Goal: Task Accomplishment & Management: Use online tool/utility

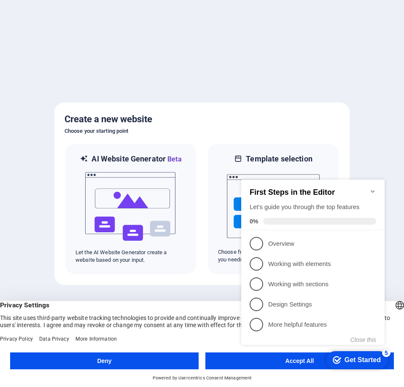
click at [371, 188] on icon "Minimize checklist" at bounding box center [373, 191] width 7 height 7
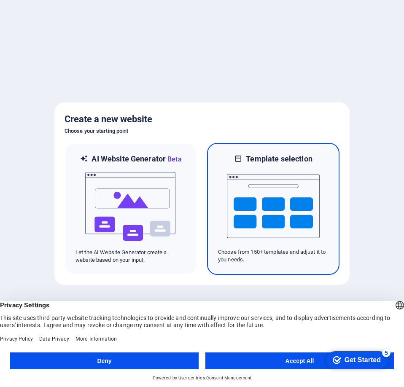
click at [270, 217] on img at bounding box center [273, 206] width 93 height 84
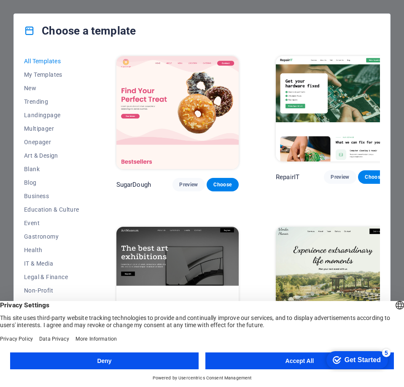
click at [273, 360] on button "Accept All" at bounding box center [299, 361] width 189 height 17
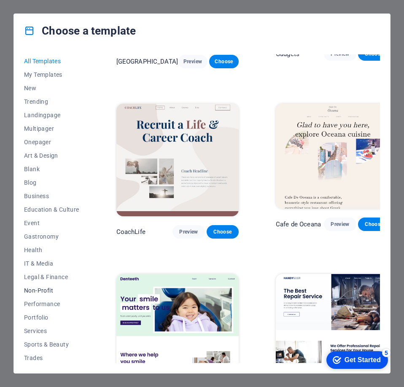
scroll to position [29, 0]
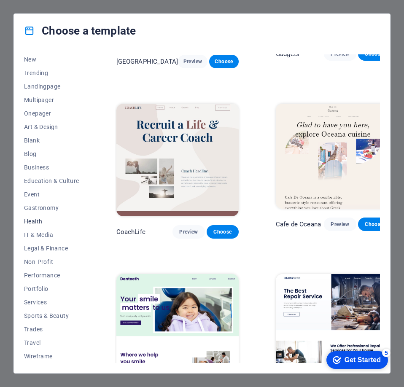
click at [50, 223] on span "Health" at bounding box center [51, 221] width 55 height 7
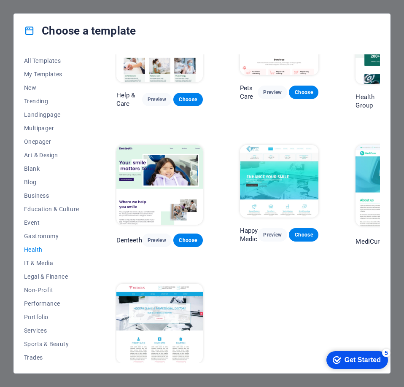
scroll to position [0, 0]
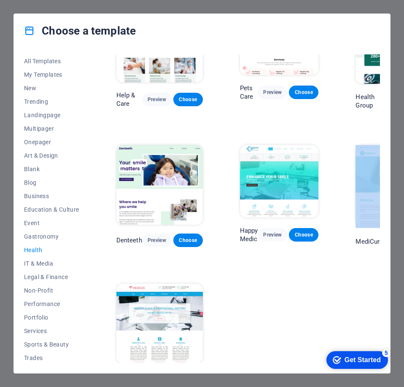
drag, startPoint x: 350, startPoint y: 284, endPoint x: 294, endPoint y: 291, distance: 56.2
click at [303, 287] on div "Help & Care Preview Choose Pets Care Preview Choose Health Group Preview Choose…" at bounding box center [262, 193] width 295 height 385
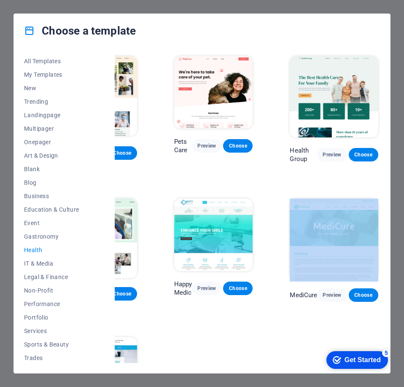
scroll to position [0, 69]
click at [281, 317] on div "Help & Care Preview Choose Pets Care Preview Choose Health Group Preview Choose…" at bounding box center [196, 246] width 295 height 385
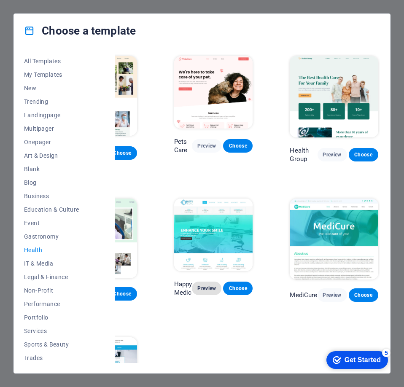
click at [210, 287] on span "Preview" at bounding box center [207, 288] width 16 height 7
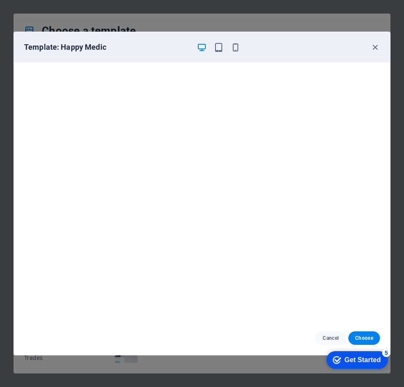
click at [209, 46] on div at bounding box center [219, 47] width 44 height 10
click at [213, 50] on div at bounding box center [219, 47] width 44 height 10
click at [218, 52] on div "Template: Happy Medic" at bounding box center [202, 47] width 376 height 30
click at [377, 45] on icon "button" at bounding box center [375, 48] width 10 height 10
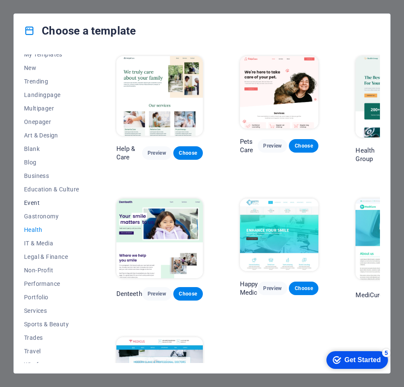
scroll to position [29, 0]
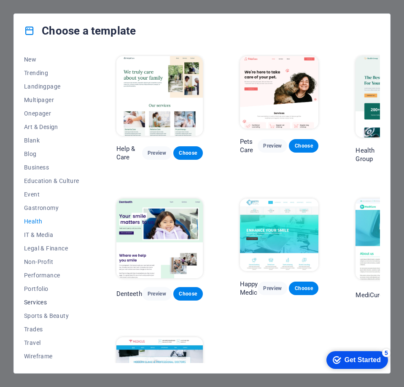
click at [44, 300] on span "Services" at bounding box center [51, 302] width 55 height 7
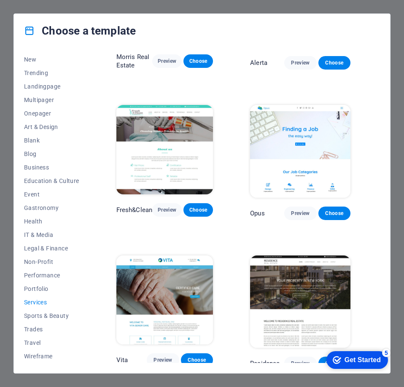
scroll to position [718, 0]
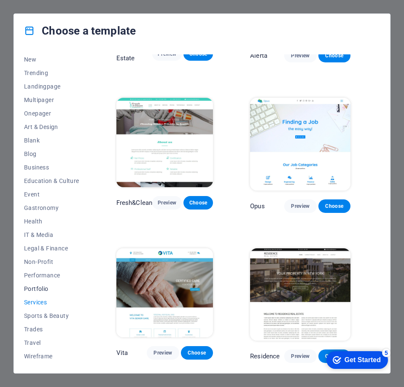
click at [38, 284] on button "Portfolio" at bounding box center [51, 289] width 55 height 14
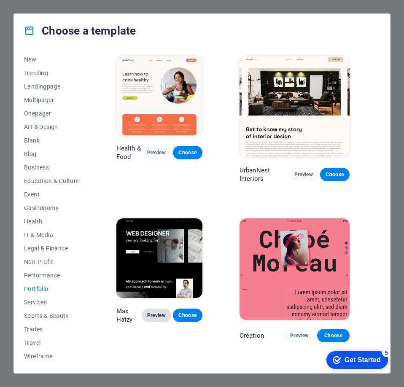
click at [159, 309] on button "Preview" at bounding box center [157, 316] width 30 height 14
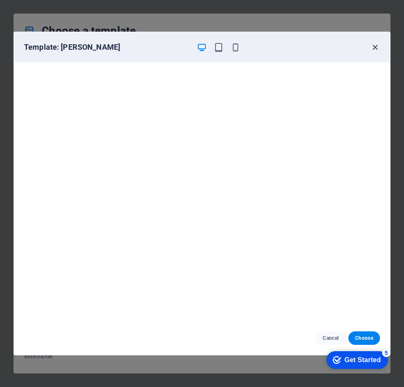
click at [373, 46] on icon "button" at bounding box center [375, 48] width 10 height 10
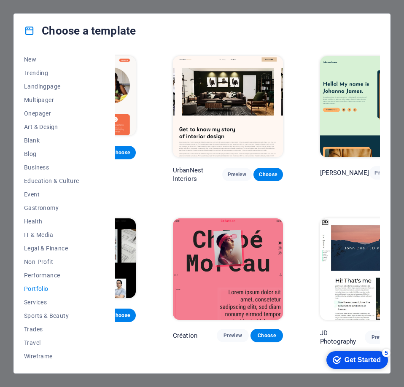
scroll to position [0, 89]
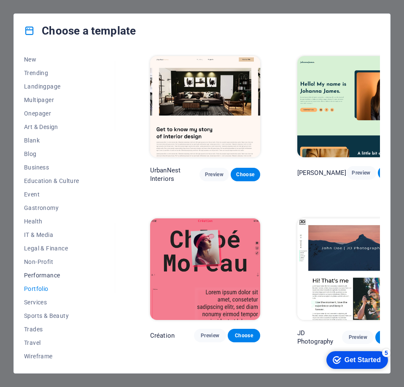
click at [59, 272] on span "Performance" at bounding box center [51, 275] width 55 height 7
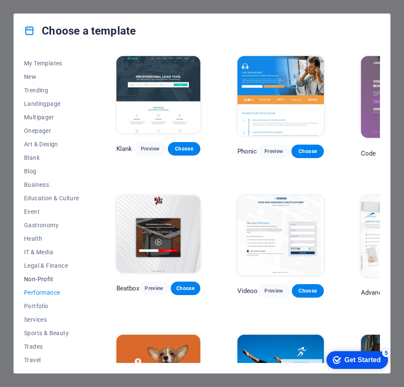
scroll to position [29, 0]
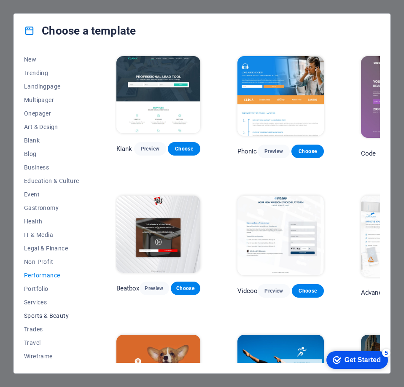
click at [47, 315] on span "Sports & Beauty" at bounding box center [51, 316] width 55 height 7
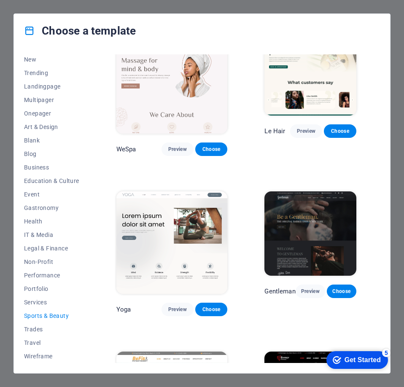
scroll to position [155, 0]
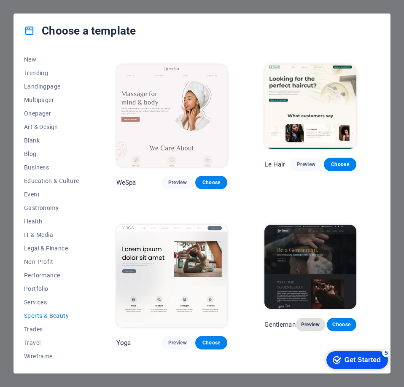
click at [309, 326] on span "Preview" at bounding box center [311, 324] width 16 height 7
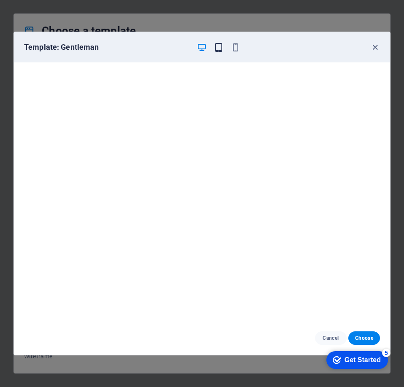
click at [219, 49] on icon "button" at bounding box center [219, 48] width 10 height 10
click at [373, 44] on icon "button" at bounding box center [375, 48] width 10 height 10
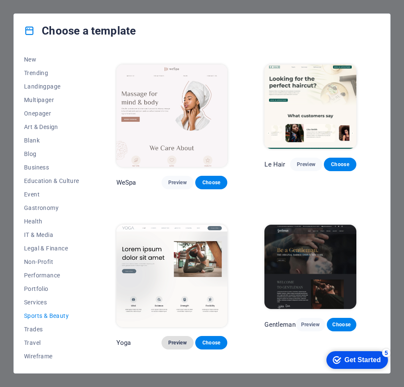
click at [175, 337] on button "Preview" at bounding box center [178, 343] width 32 height 14
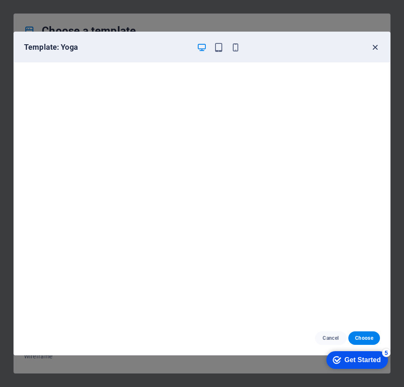
click at [377, 48] on icon "button" at bounding box center [375, 48] width 10 height 10
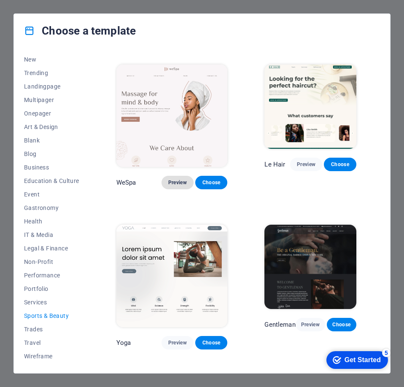
click at [184, 179] on span "Preview" at bounding box center [177, 182] width 19 height 7
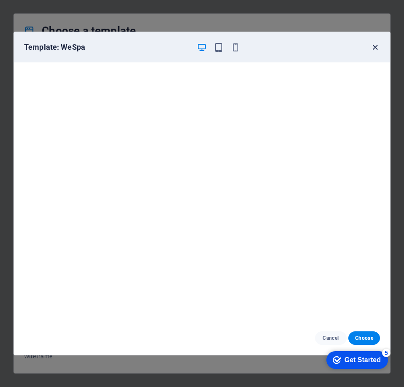
click at [373, 45] on icon "button" at bounding box center [375, 48] width 10 height 10
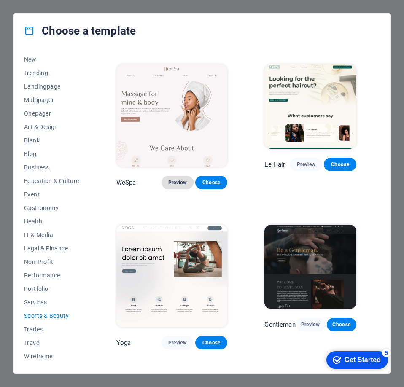
click at [175, 183] on span "Preview" at bounding box center [177, 182] width 19 height 7
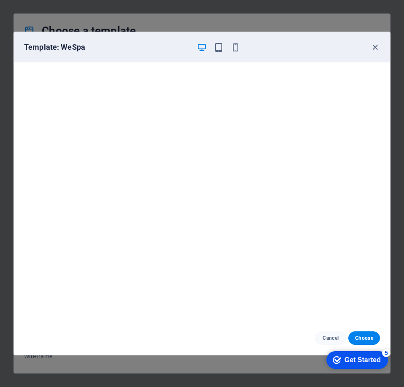
click at [229, 40] on div "Template: WeSpa" at bounding box center [202, 47] width 376 height 30
click at [218, 46] on icon "button" at bounding box center [219, 48] width 10 height 10
click at [376, 50] on icon "button" at bounding box center [375, 48] width 10 height 10
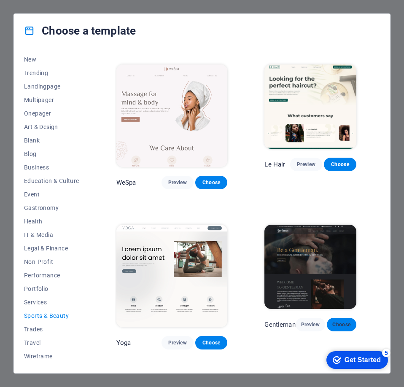
click at [340, 324] on span "Choose" at bounding box center [342, 324] width 16 height 7
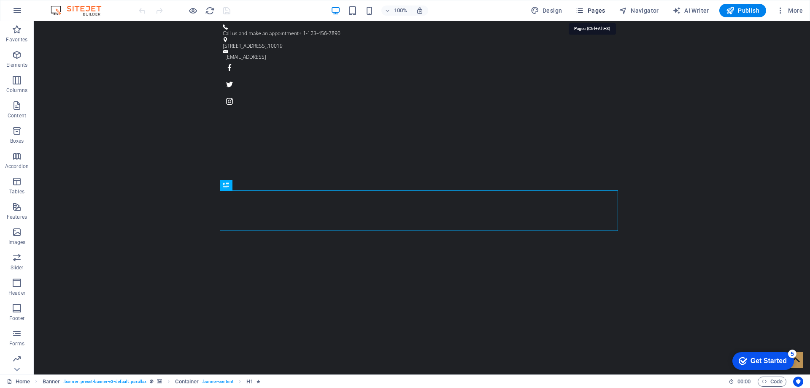
click at [404, 8] on span "Pages" at bounding box center [590, 10] width 30 height 8
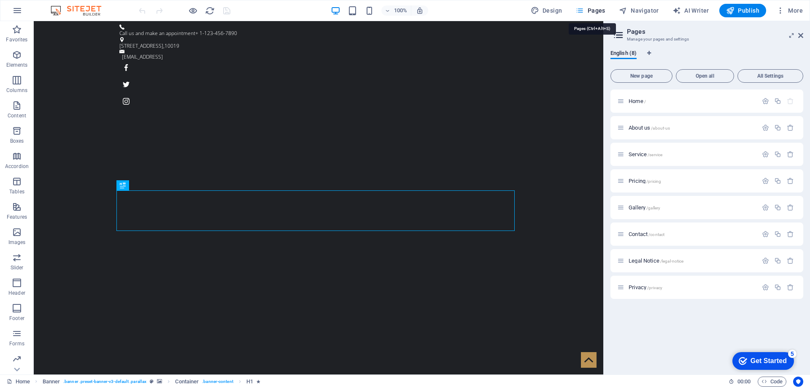
click at [404, 8] on span "Pages" at bounding box center [590, 10] width 30 height 8
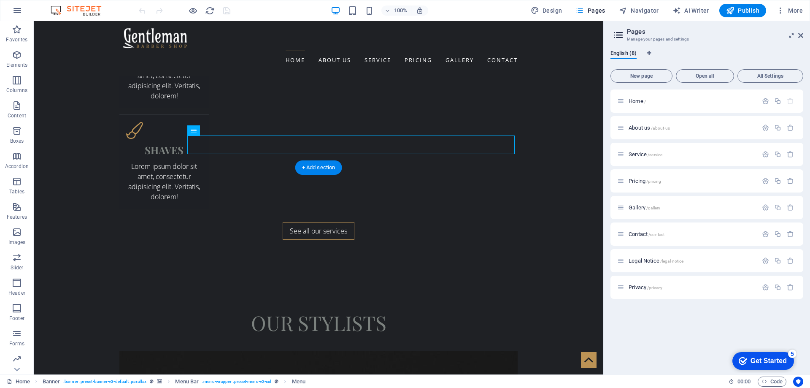
scroll to position [1782, 0]
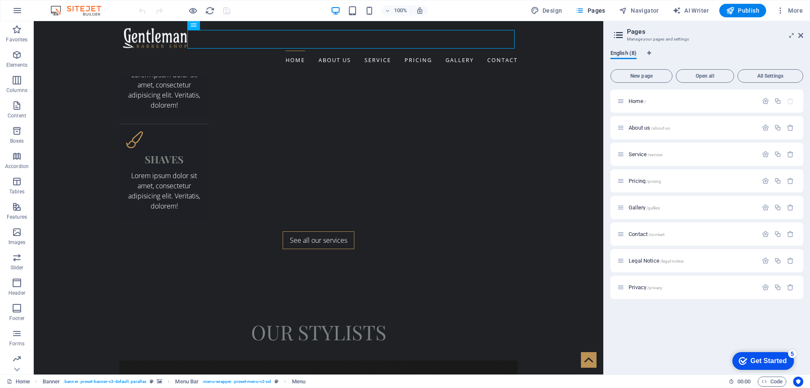
click at [404, 51] on span "English (8)" at bounding box center [623, 54] width 26 height 12
click at [404, 49] on div "English (8) New page Open all All Settings Home / About us /about-us Service /s…" at bounding box center [707, 208] width 206 height 331
click at [404, 103] on span "Home /" at bounding box center [637, 101] width 17 height 6
click at [404, 102] on span "Home /" at bounding box center [637, 101] width 17 height 6
click at [404, 104] on icon at bounding box center [620, 100] width 7 height 7
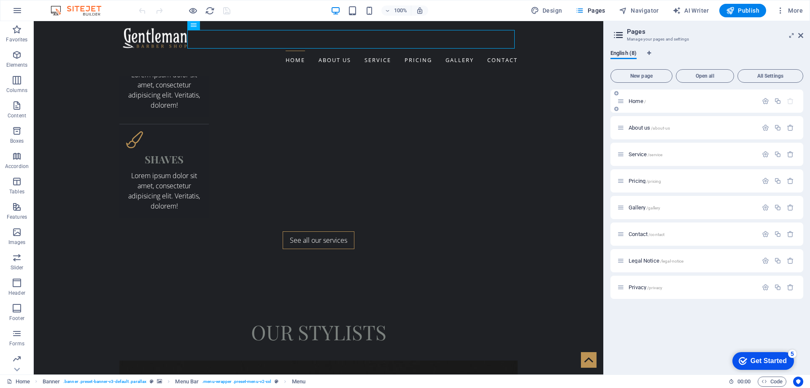
click at [404, 104] on icon at bounding box center [620, 100] width 7 height 7
click at [404, 99] on span "Home /" at bounding box center [637, 101] width 17 height 6
click at [404, 103] on span "Home /" at bounding box center [637, 101] width 17 height 6
click at [404, 116] on div "About us /about-us" at bounding box center [706, 127] width 193 height 23
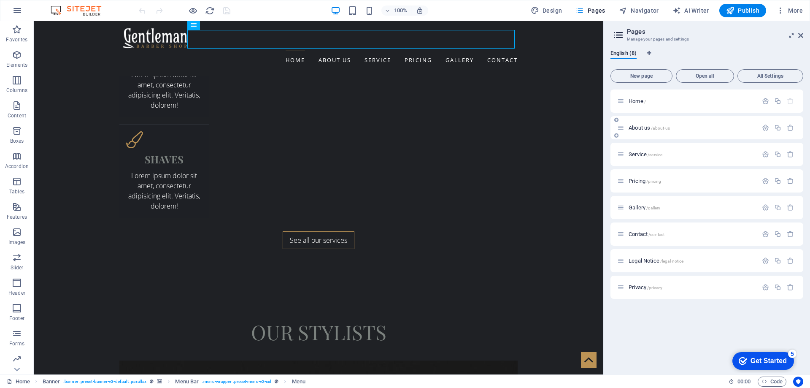
click at [404, 128] on span "About us /about-us" at bounding box center [649, 127] width 41 height 6
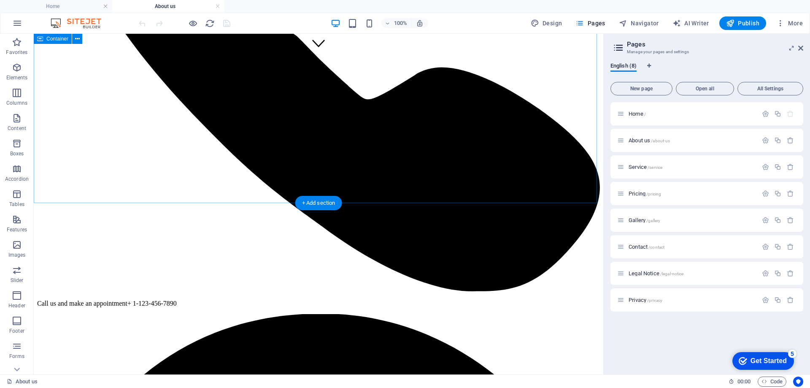
scroll to position [422, 0]
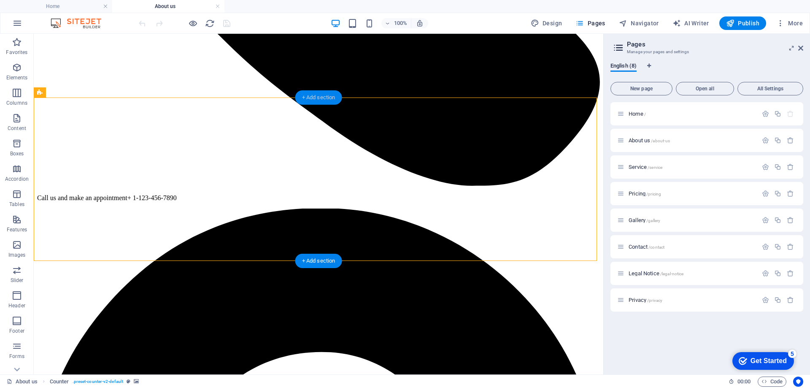
click at [319, 102] on div "+ Add section" at bounding box center [318, 97] width 47 height 14
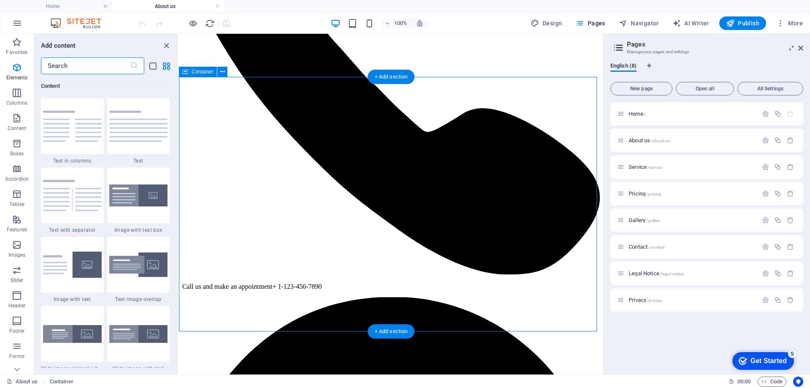
scroll to position [1476, 0]
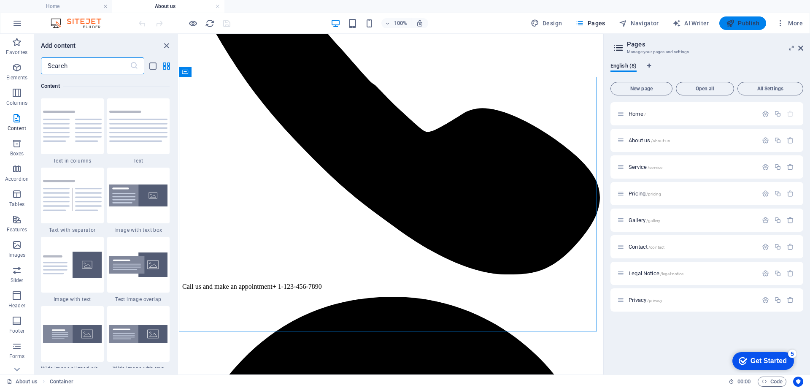
click at [404, 23] on span "Publish" at bounding box center [742, 23] width 33 height 8
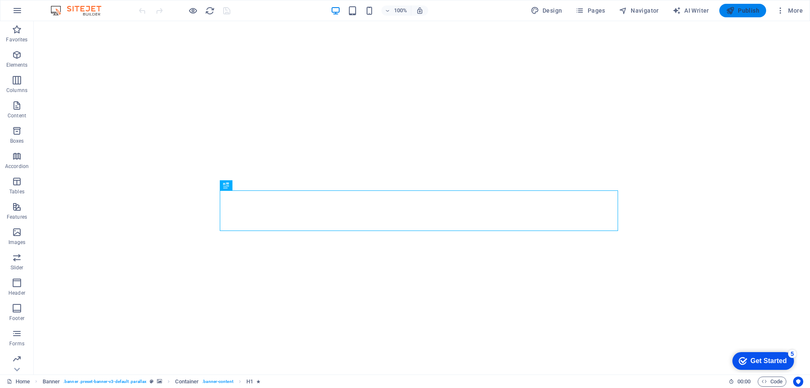
click at [750, 14] on span "Publish" at bounding box center [742, 10] width 33 height 8
